Goal: Check status: Check status

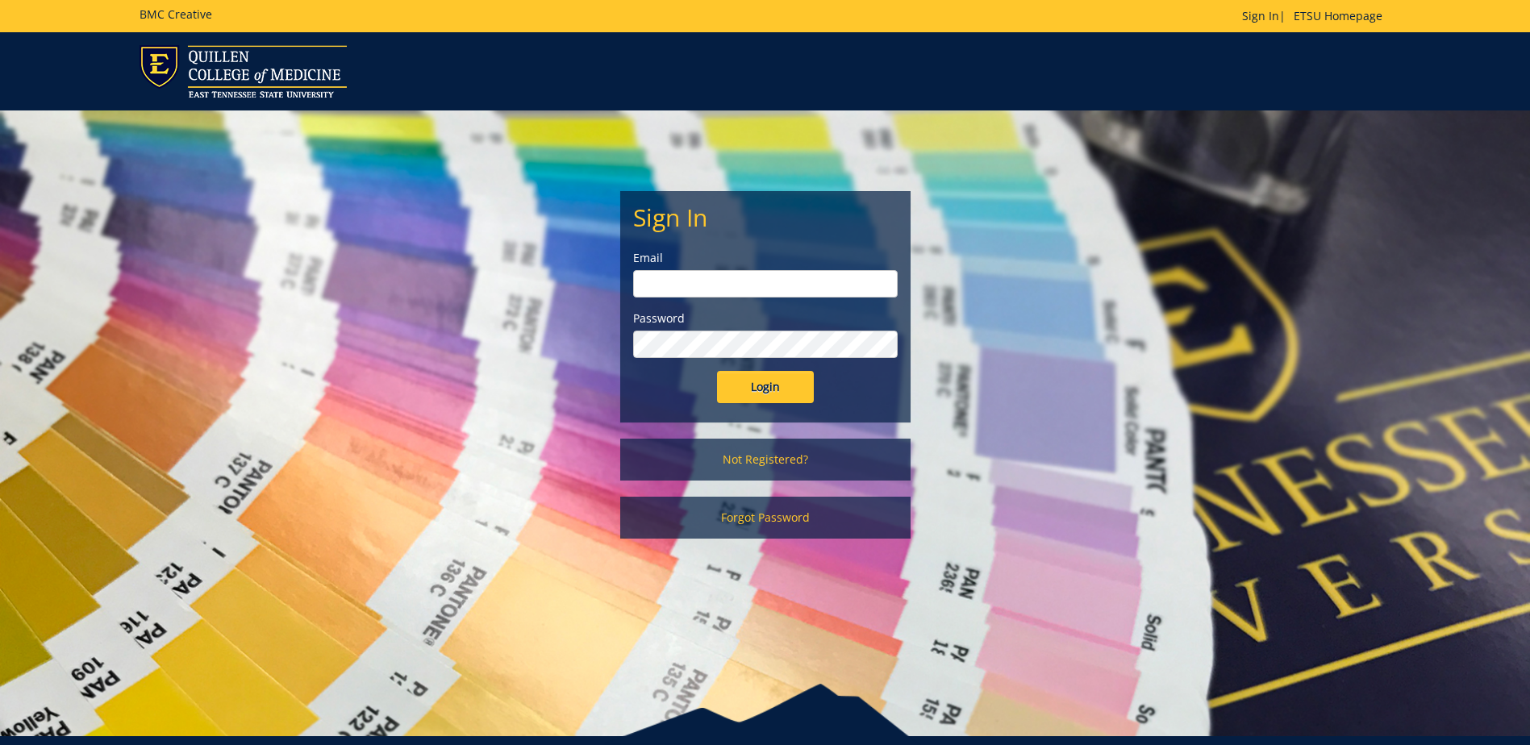
type input "postal@etsu.edu"
click at [625, 387] on input "Login" at bounding box center [765, 387] width 97 height 32
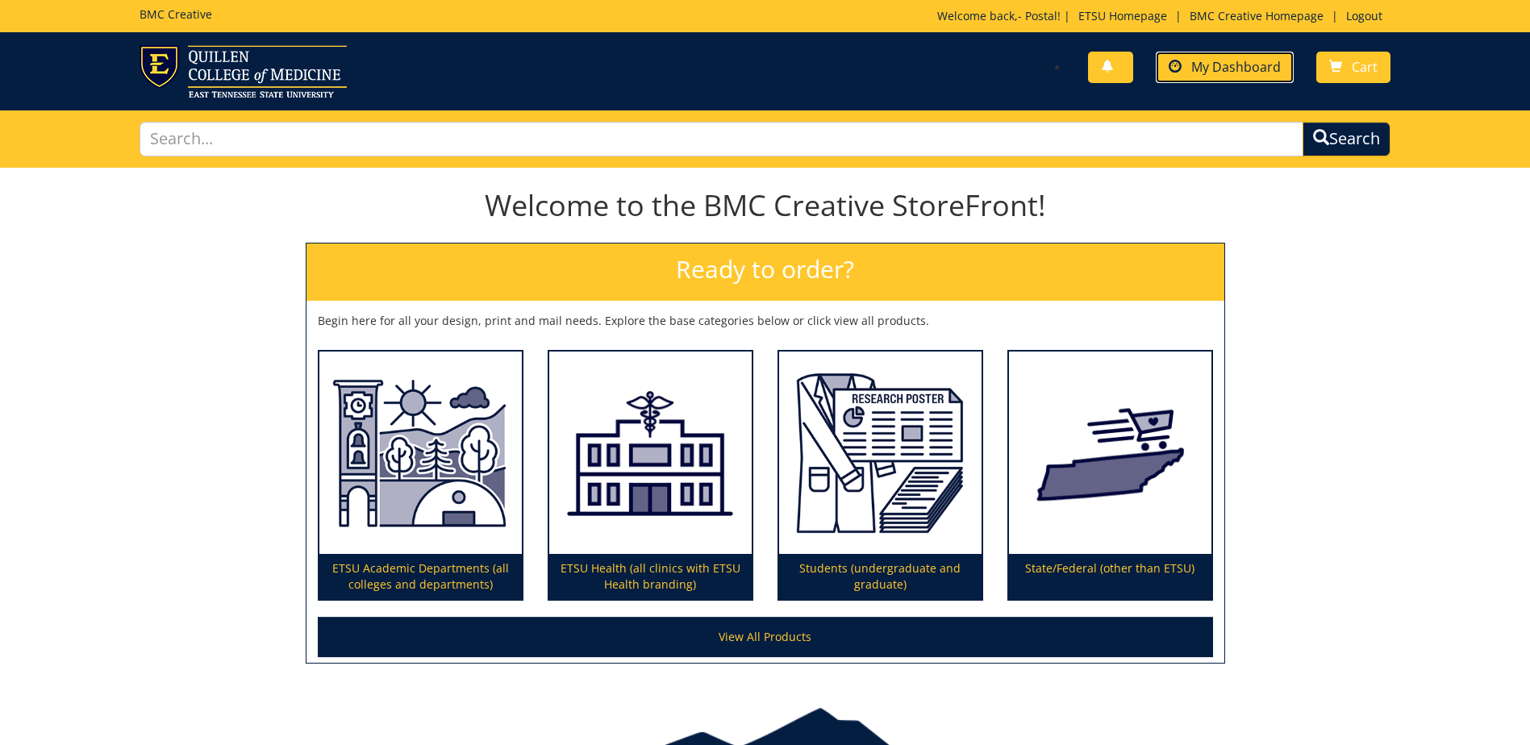
click at [1245, 65] on span "My Dashboard" at bounding box center [1236, 67] width 90 height 18
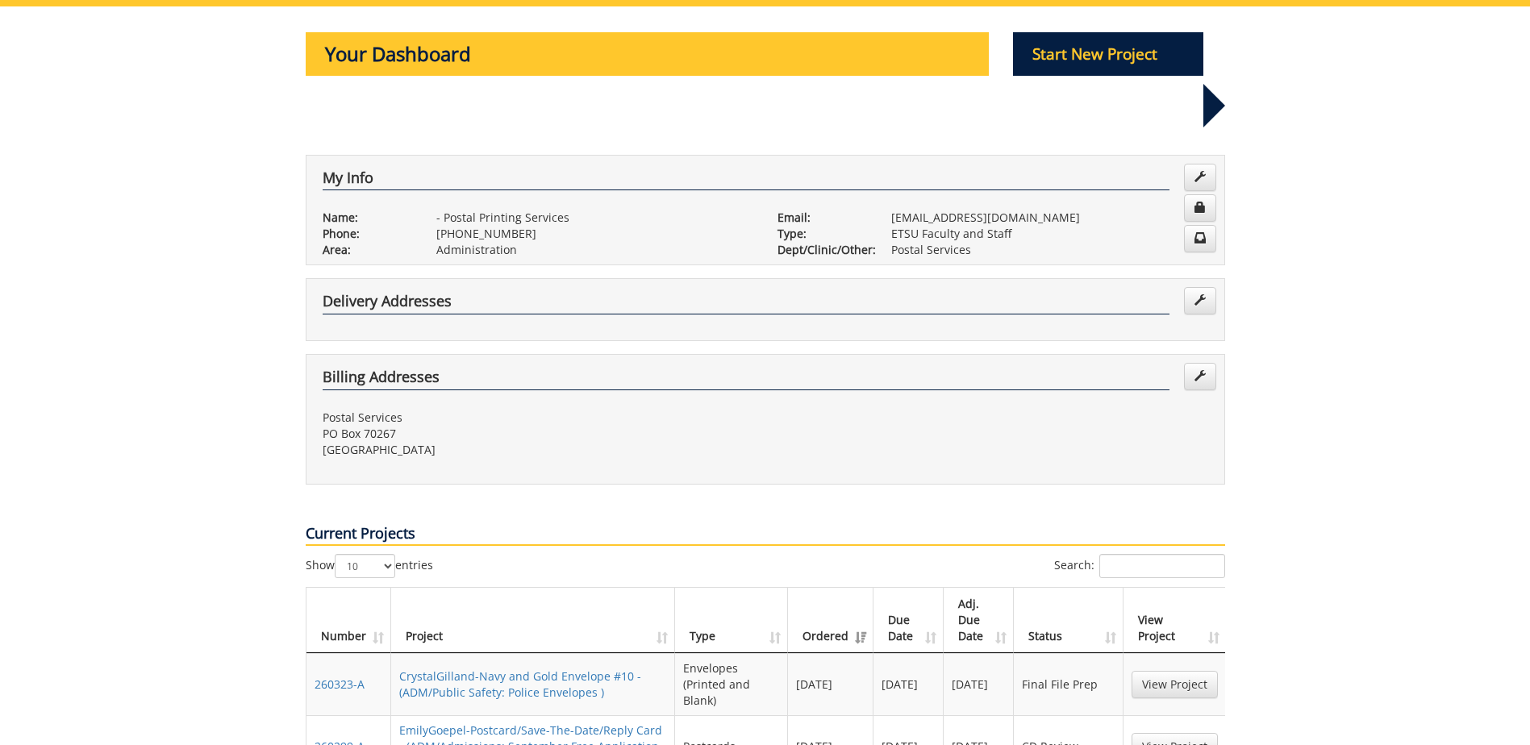
scroll to position [242, 0]
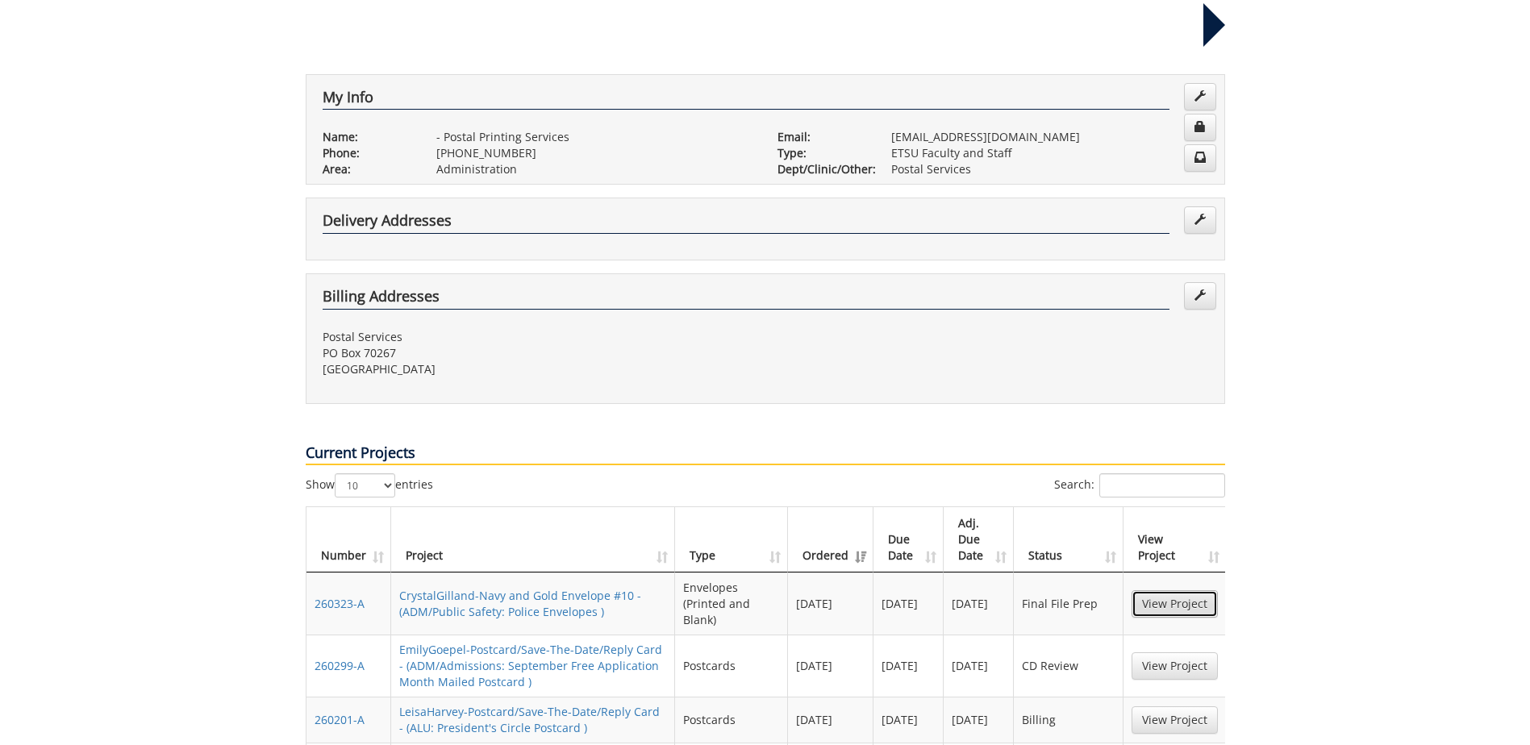
click at [1154, 591] on link "View Project" at bounding box center [1175, 604] width 86 height 27
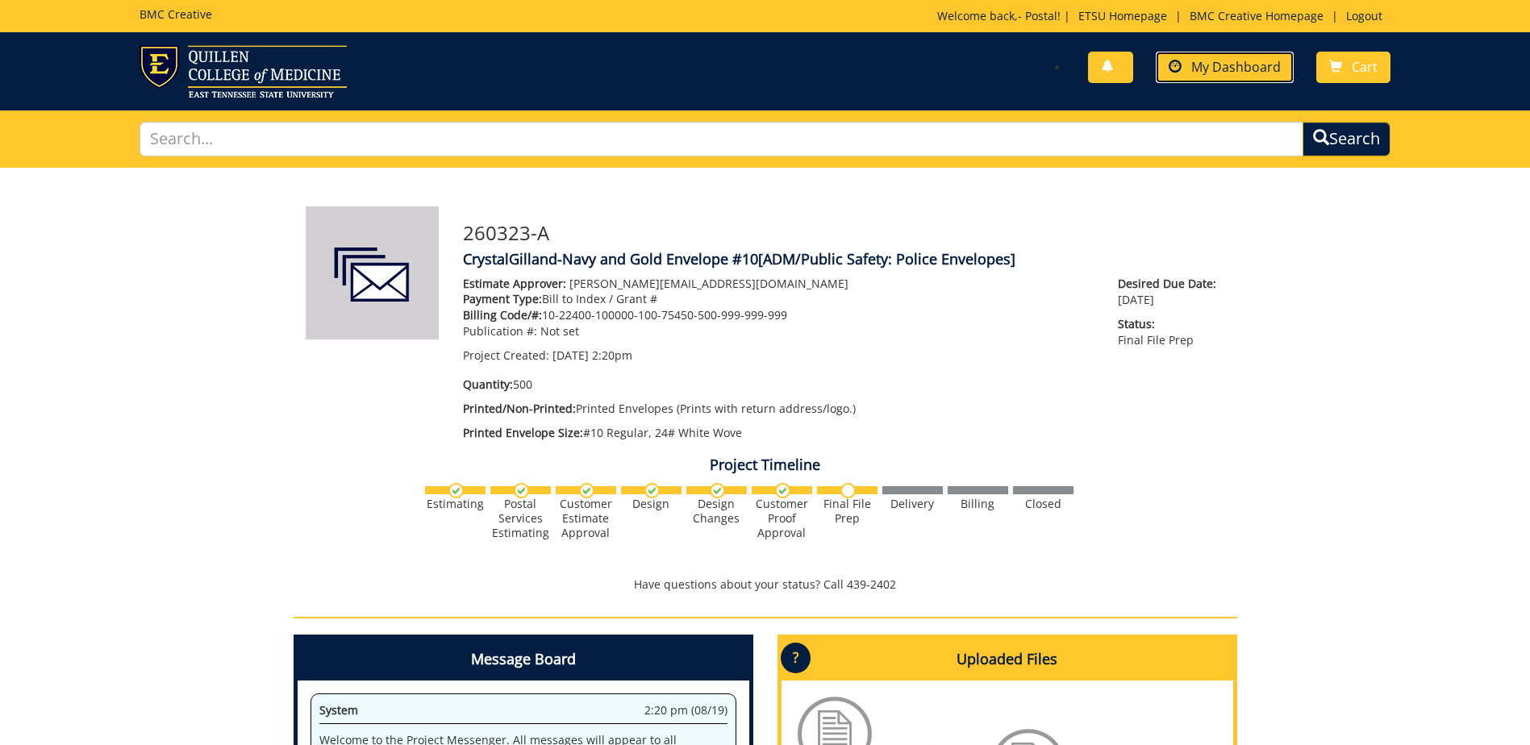
click at [1218, 70] on span "My Dashboard" at bounding box center [1236, 67] width 90 height 18
